Goal: Task Accomplishment & Management: Complete application form

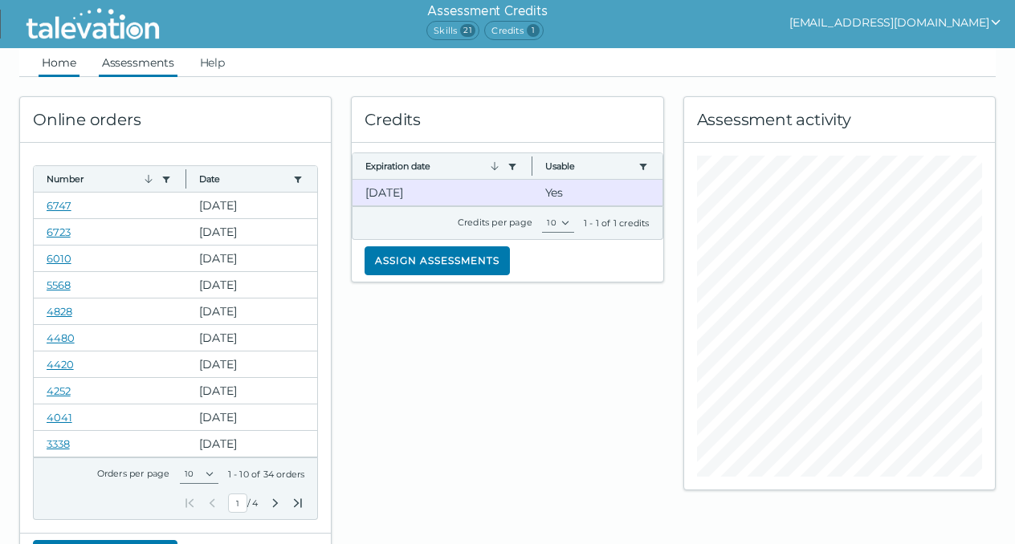
click at [128, 64] on link "Assessments" at bounding box center [138, 62] width 79 height 29
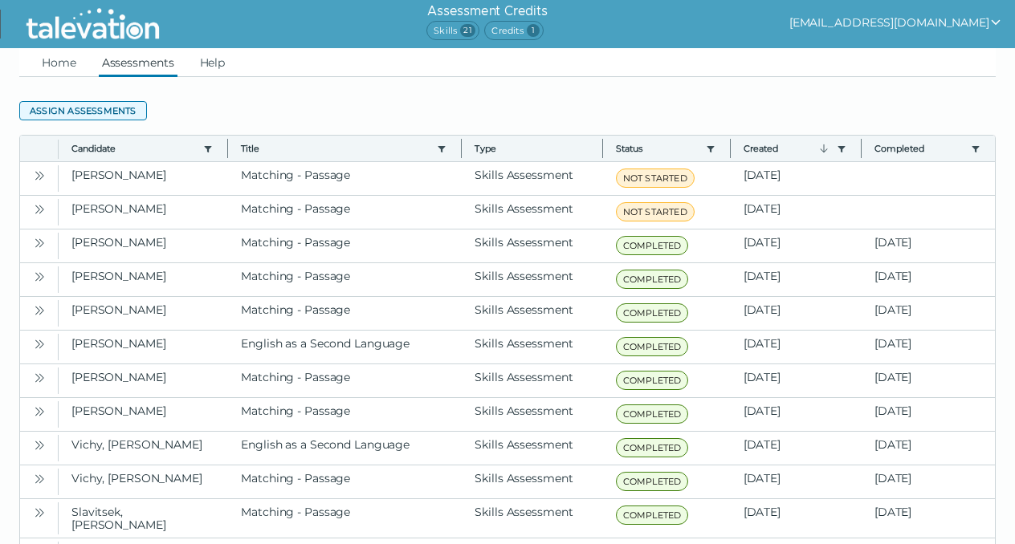
click at [119, 113] on button "Assign assessments" at bounding box center [83, 110] width 128 height 19
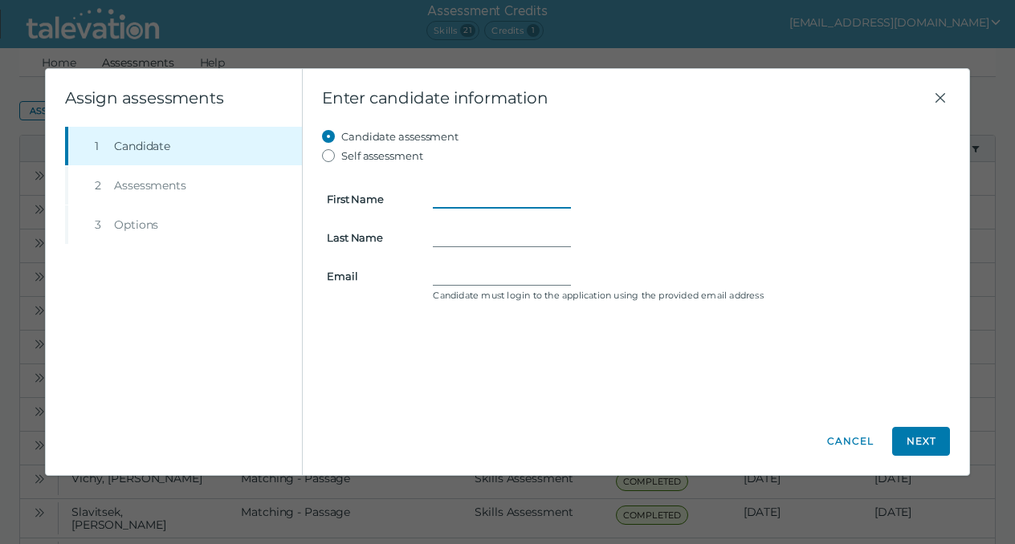
click at [439, 196] on input "First Name" at bounding box center [502, 198] width 138 height 19
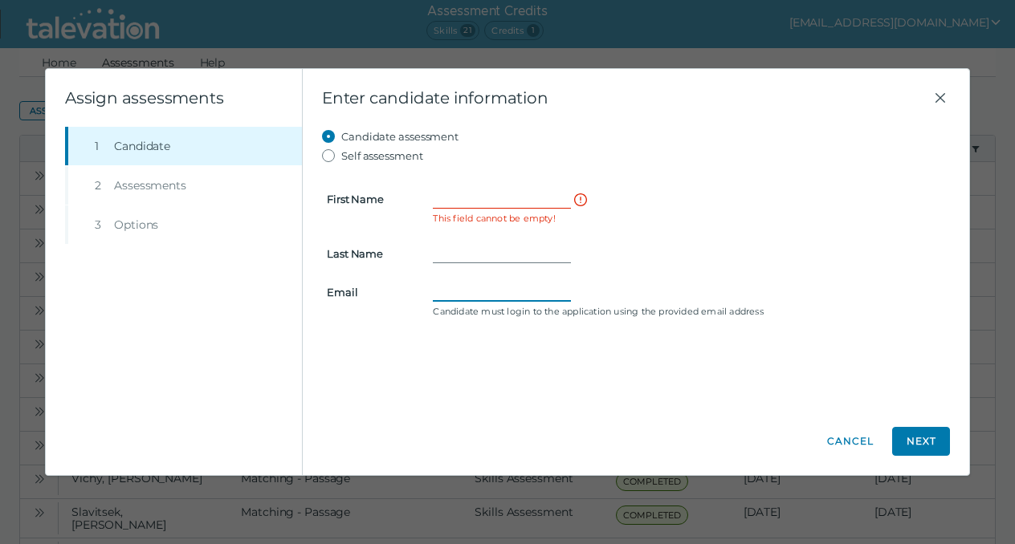
click at [449, 271] on form "First Name This field cannot be empty! Last Name Email Candidate must login to …" at bounding box center [636, 243] width 628 height 157
paste input "[EMAIL_ADDRESS][DOMAIN_NAME]"
type input "[EMAIL_ADDRESS][DOMAIN_NAME]"
click at [467, 203] on input "First Name" at bounding box center [502, 198] width 138 height 19
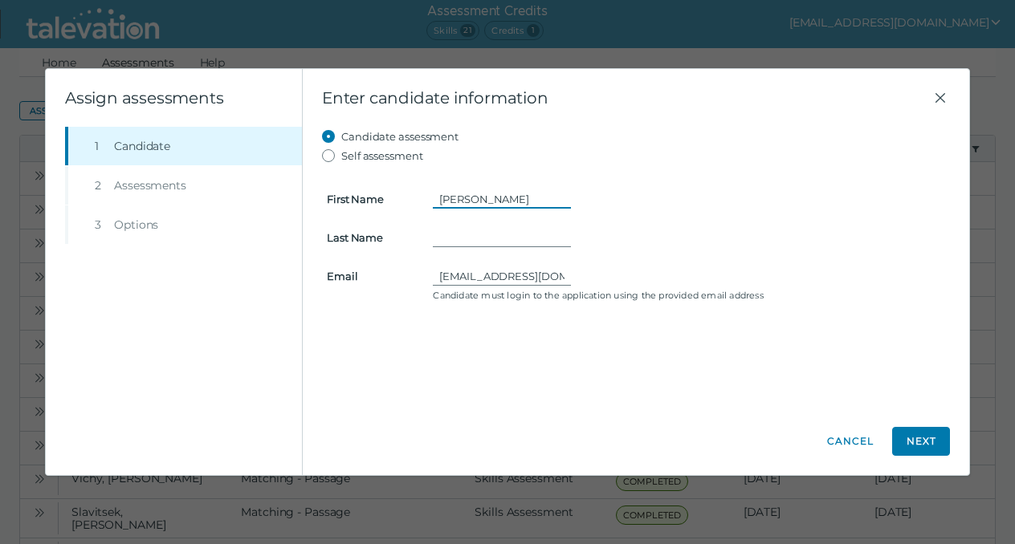
type input "[PERSON_NAME]"
click at [919, 438] on button "Next" at bounding box center [921, 441] width 58 height 29
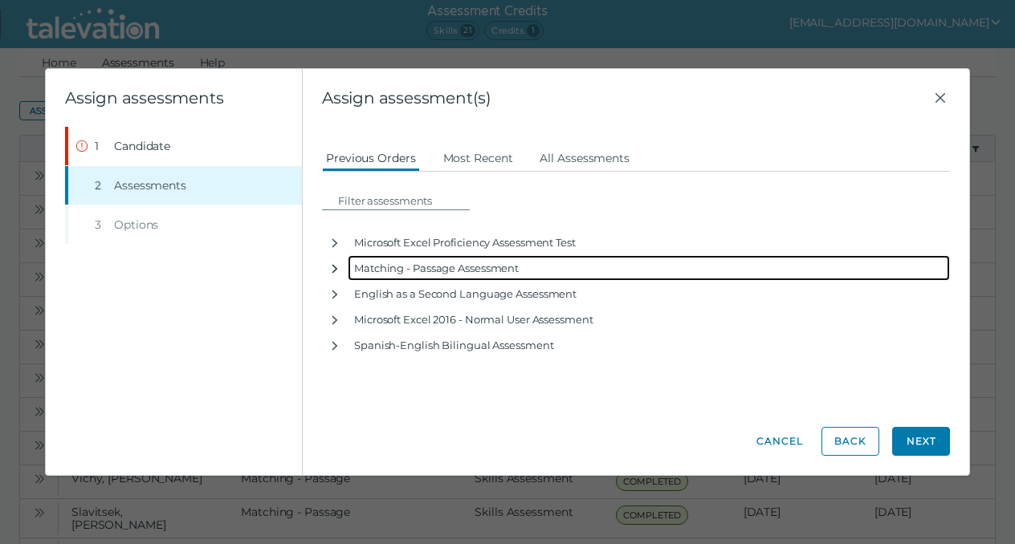
click at [338, 270] on icon "button" at bounding box center [334, 269] width 13 height 13
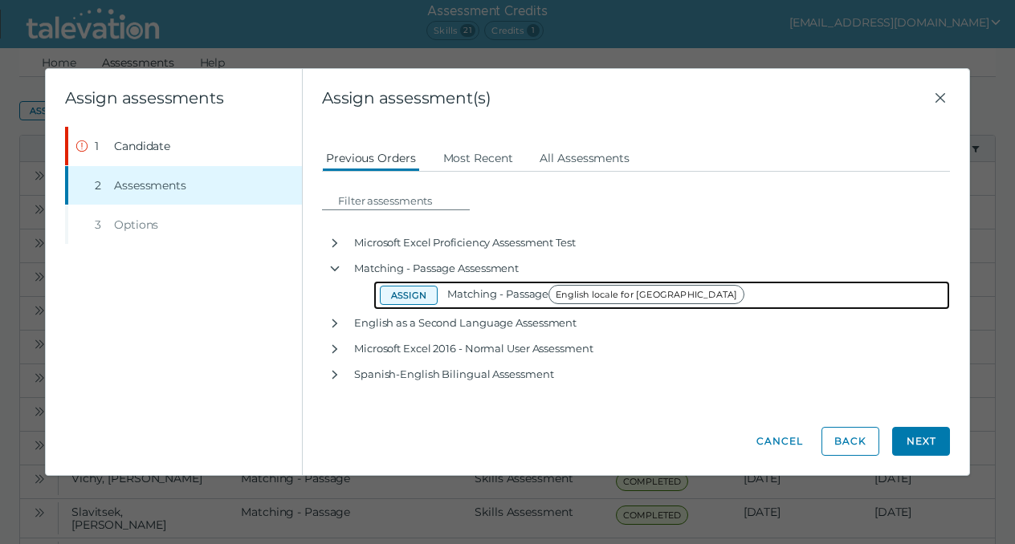
click at [414, 290] on button "Assign" at bounding box center [409, 295] width 58 height 19
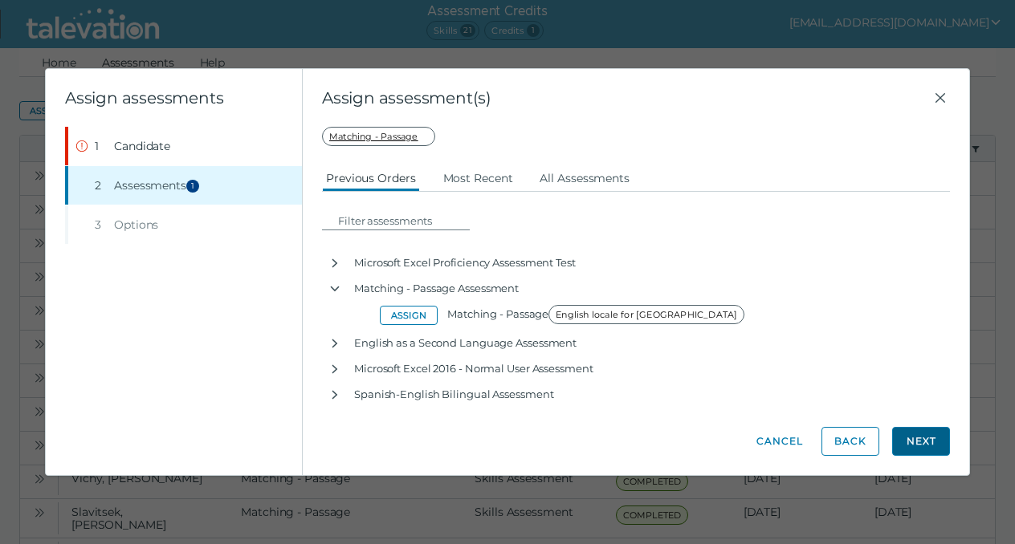
click at [915, 444] on button "Next" at bounding box center [921, 441] width 58 height 29
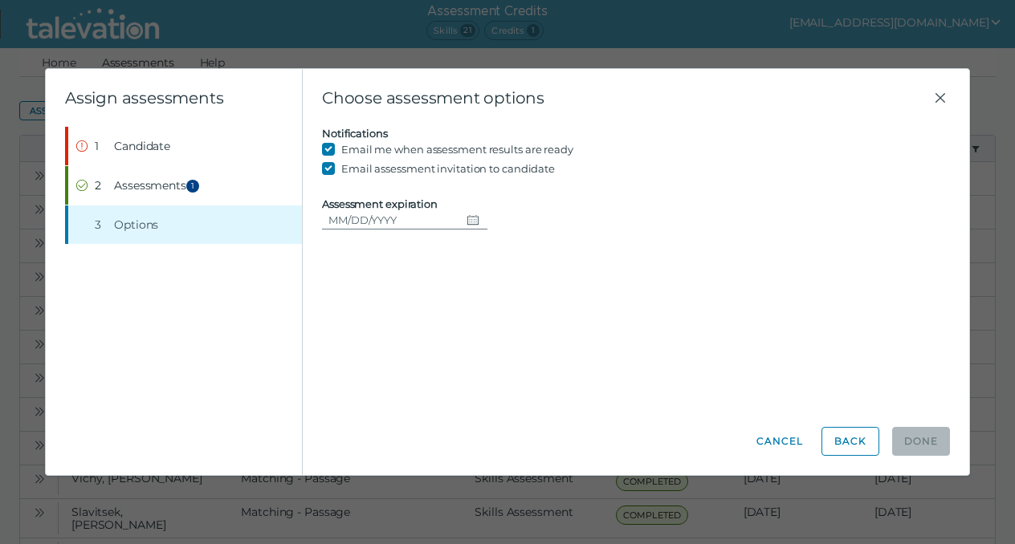
click at [475, 222] on button "Choose date" at bounding box center [473, 219] width 27 height 19
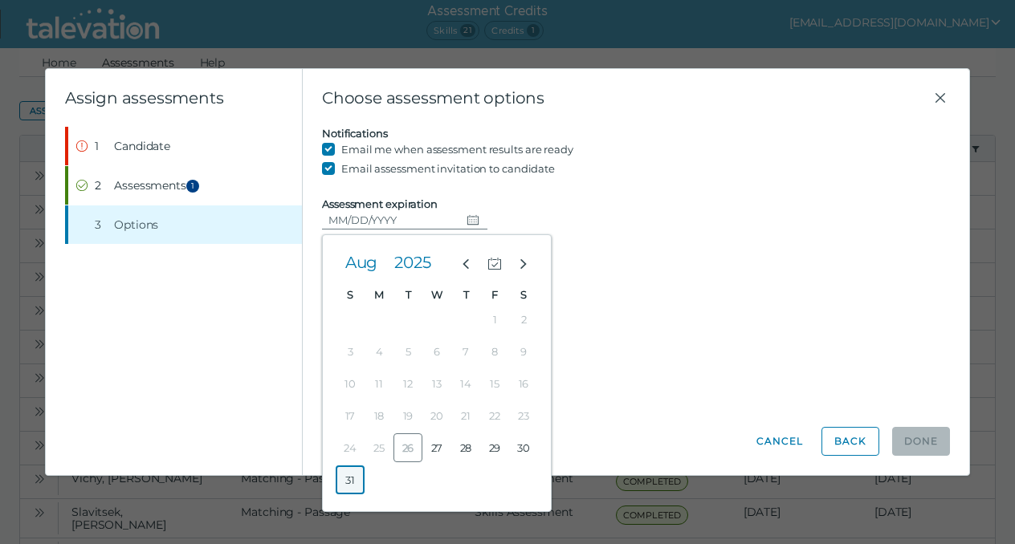
click at [351, 477] on button "31" at bounding box center [350, 480] width 29 height 29
type input "[DATE]"
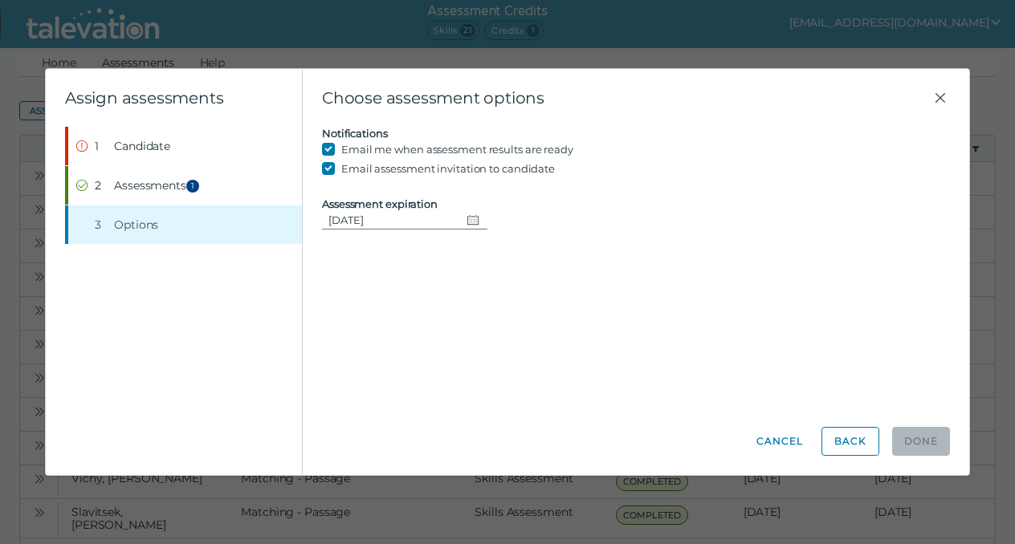
click at [744, 261] on div "Candidate assessment Self assessment First Name [PERSON_NAME] Last Name [PERSON…" at bounding box center [636, 268] width 628 height 282
click at [159, 151] on span "Candidate" at bounding box center [142, 146] width 56 height 16
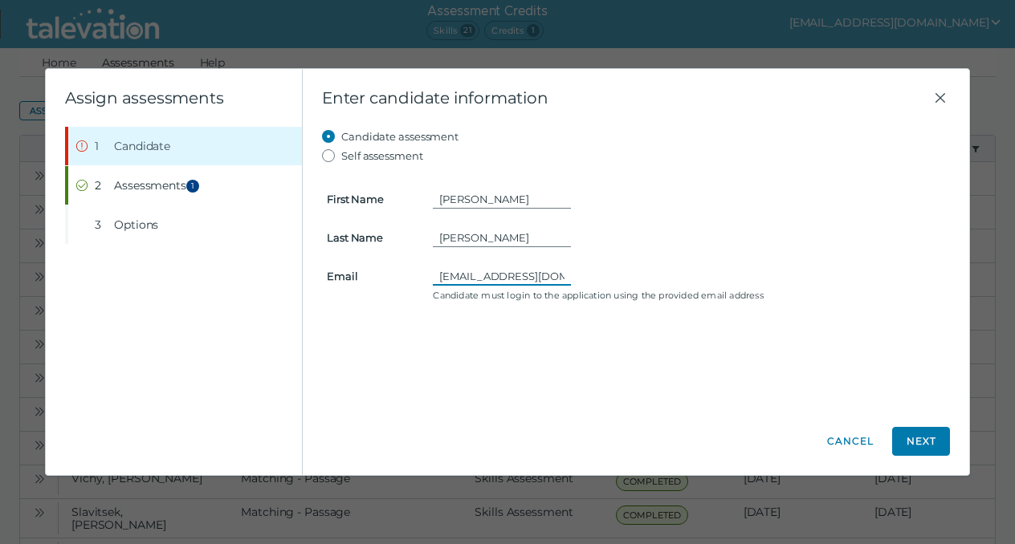
click at [438, 277] on input "[EMAIL_ADDRESS][DOMAIN_NAME]" at bounding box center [502, 276] width 138 height 19
click at [566, 275] on input "[EMAIL_ADDRESS][DOMAIN_NAME]" at bounding box center [502, 276] width 138 height 19
type input "[EMAIL_ADDRESS][DOMAIN_NAME]"
click at [442, 204] on input "[PERSON_NAME]" at bounding box center [502, 198] width 138 height 19
click at [442, 234] on input "[PERSON_NAME]" at bounding box center [502, 237] width 138 height 19
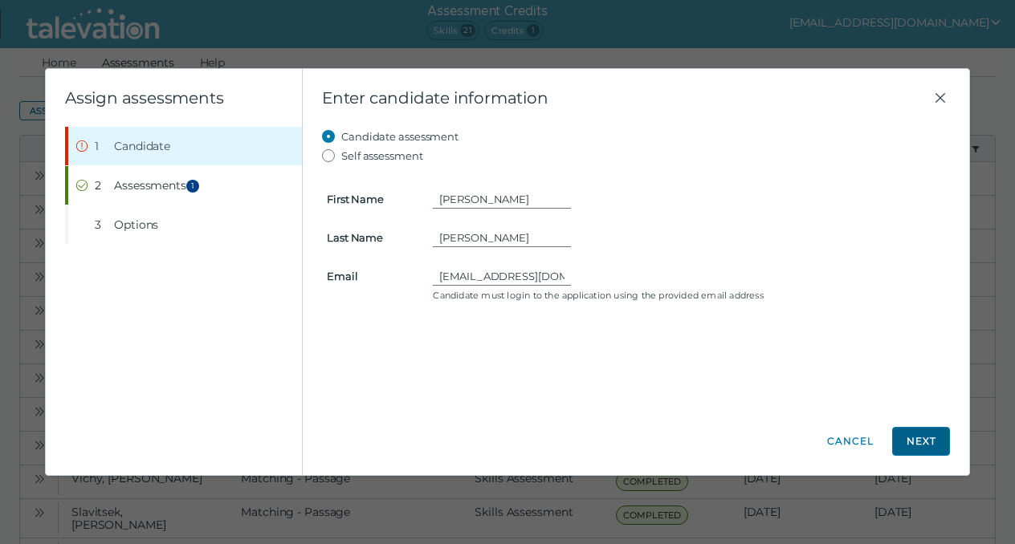
click at [936, 436] on button "Next" at bounding box center [921, 441] width 58 height 29
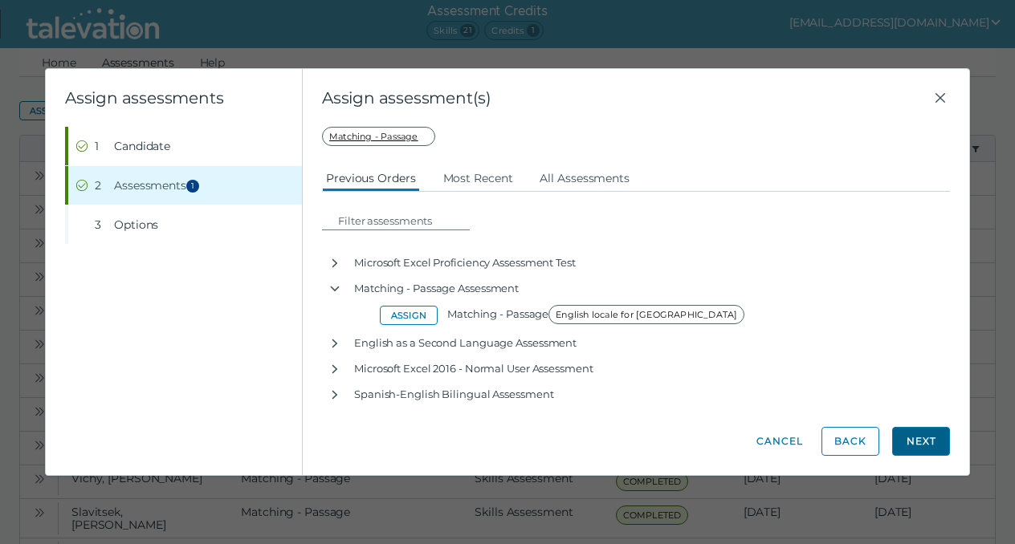
click at [936, 438] on button "Next" at bounding box center [921, 441] width 58 height 29
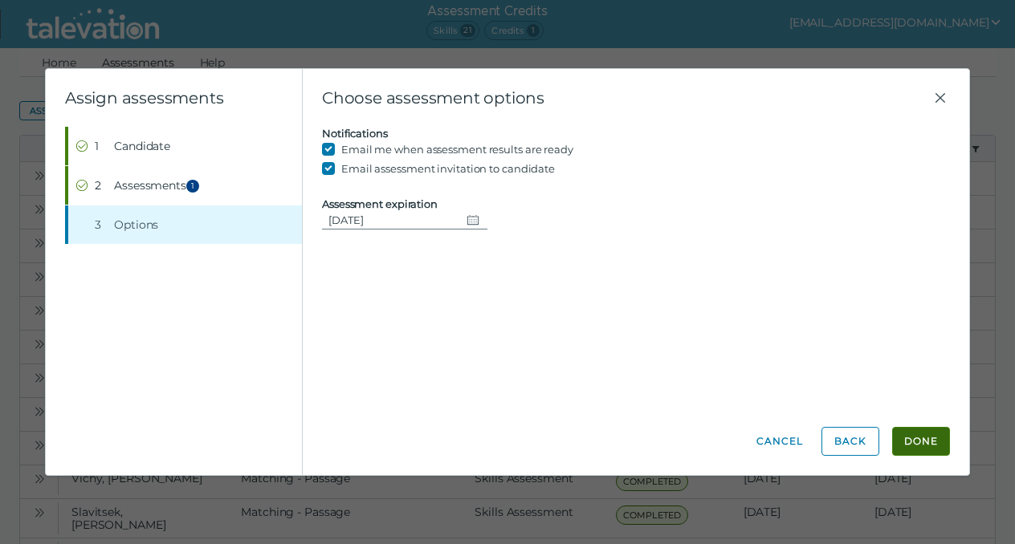
click at [936, 438] on button "Done" at bounding box center [921, 441] width 58 height 29
